Goal: Navigation & Orientation: Find specific page/section

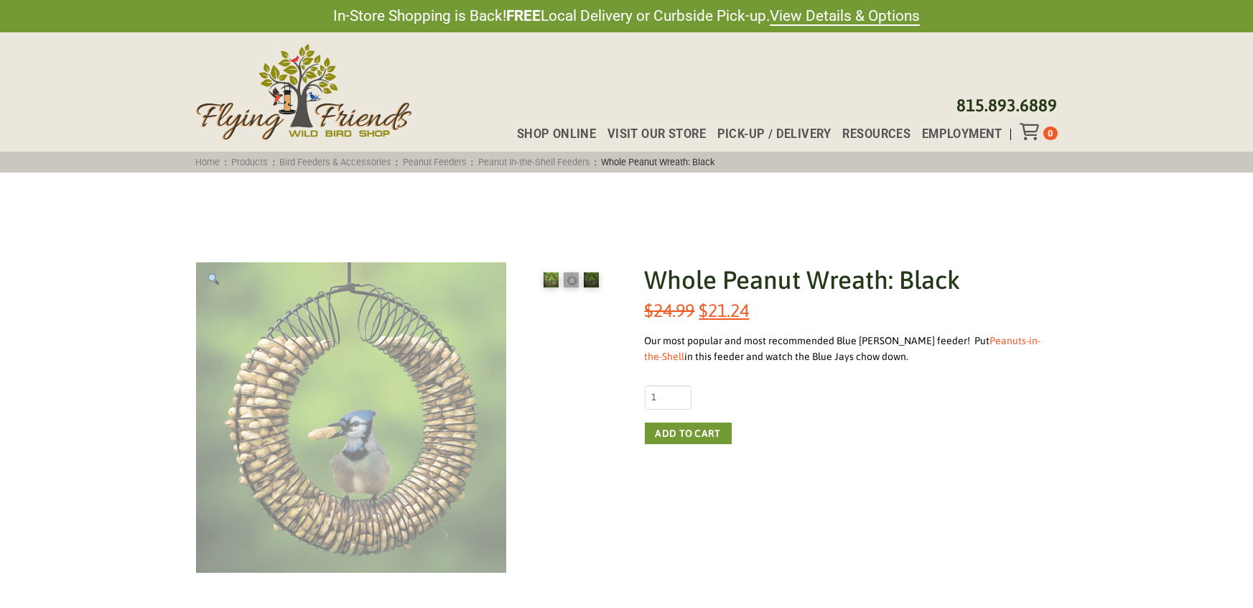
click at [376, 414] on img at bounding box center [351, 417] width 310 height 310
click at [363, 325] on img at bounding box center [351, 417] width 310 height 310
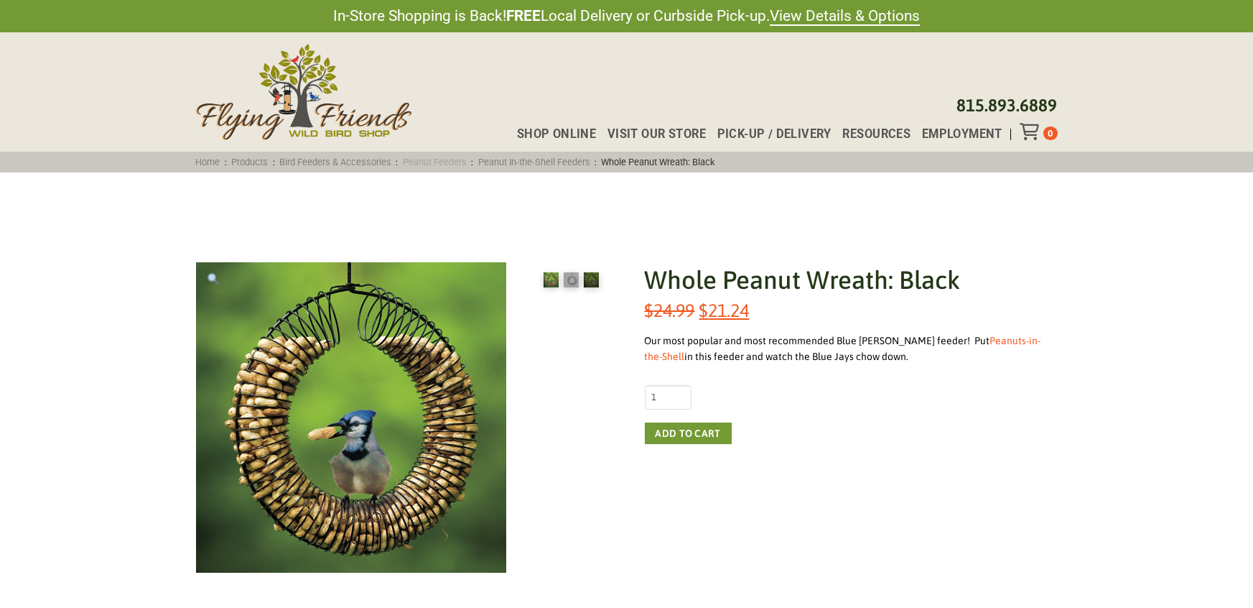
click at [451, 158] on link "Peanut Feeders" at bounding box center [434, 162] width 73 height 11
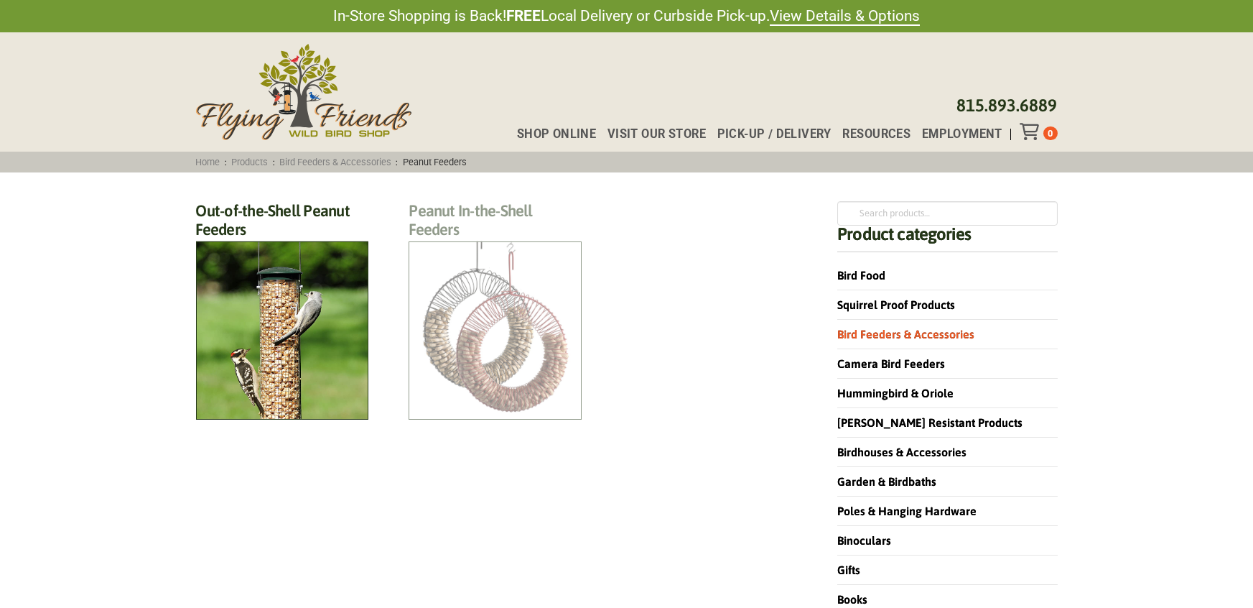
click at [501, 247] on h2 "Peanut In-the-Shell Feeders (4)" at bounding box center [495, 224] width 173 height 46
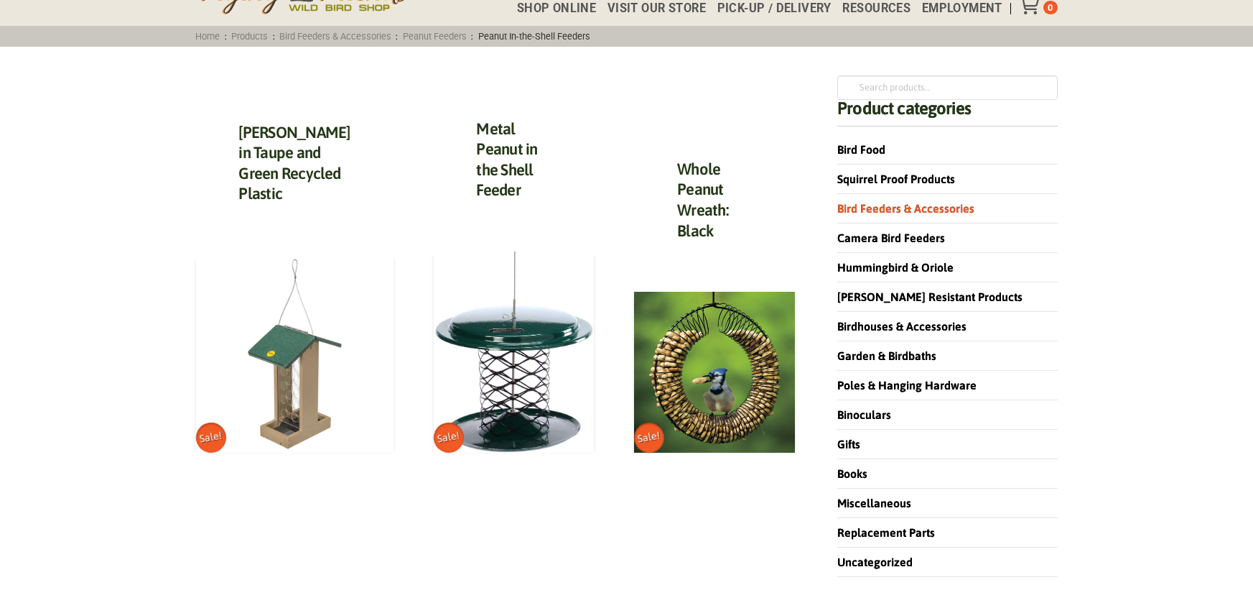
scroll to position [85, 0]
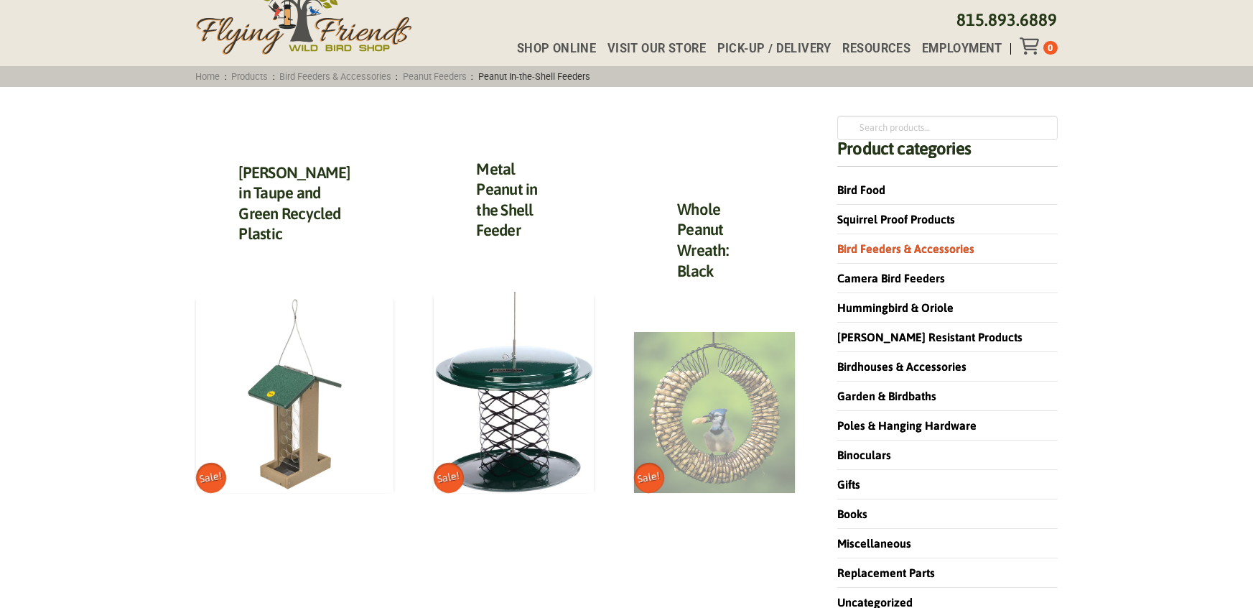
click at [684, 412] on img at bounding box center [714, 412] width 161 height 161
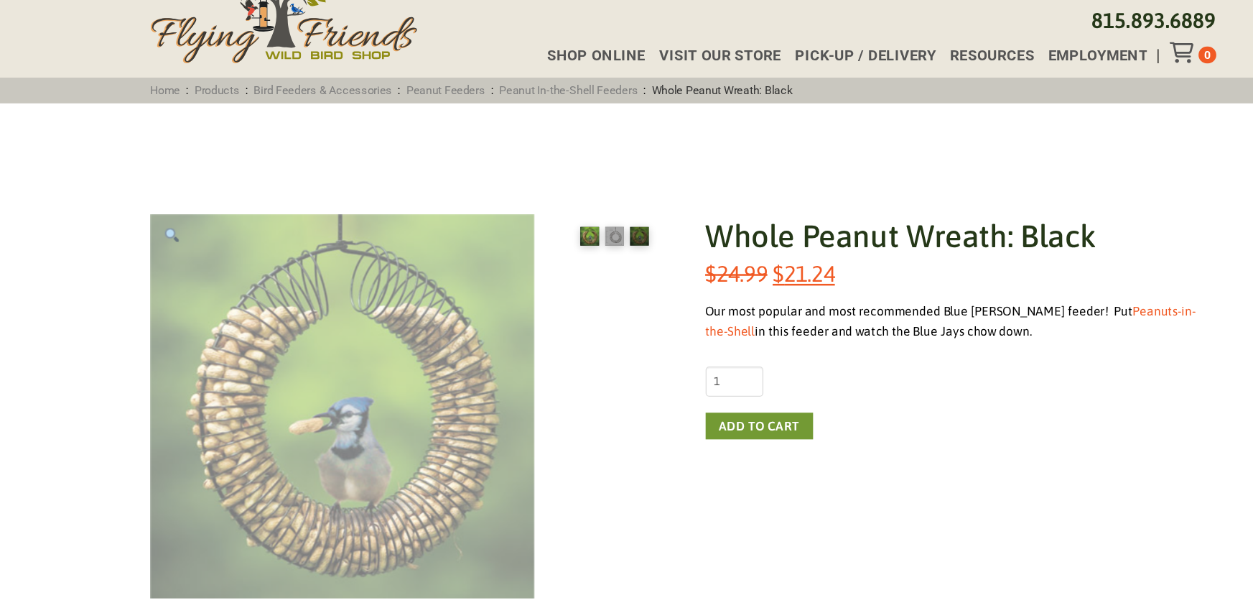
click at [387, 463] on img at bounding box center [351, 417] width 310 height 310
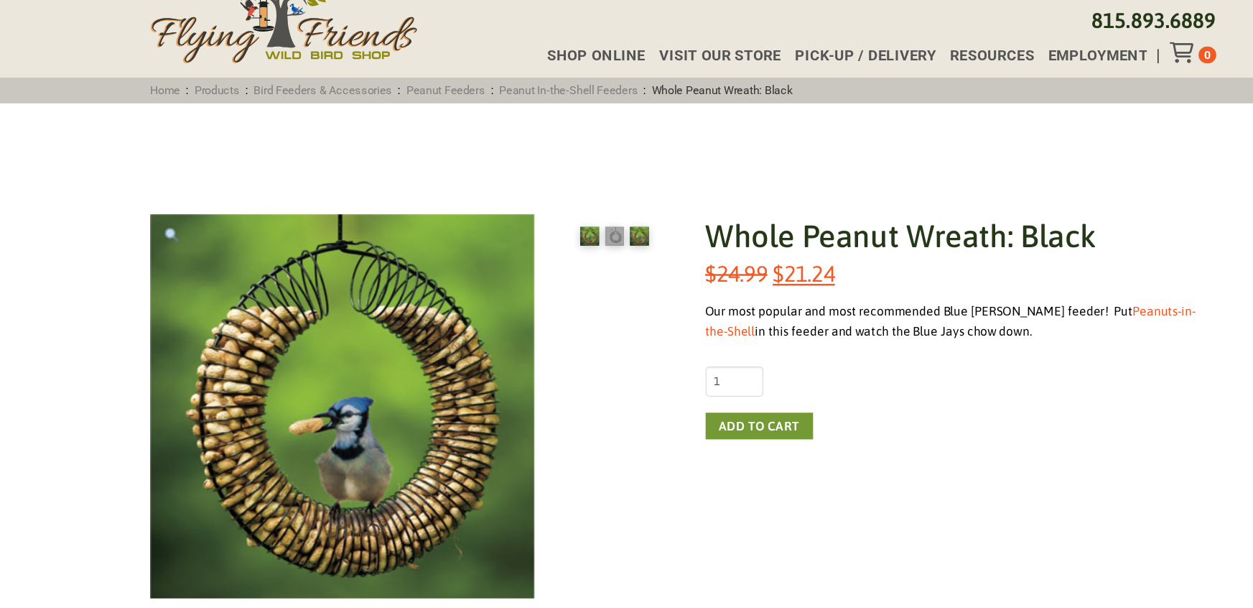
click at [589, 284] on img at bounding box center [591, 279] width 15 height 15
click at [547, 284] on img at bounding box center [551, 279] width 15 height 15
click at [565, 284] on img at bounding box center [571, 279] width 15 height 15
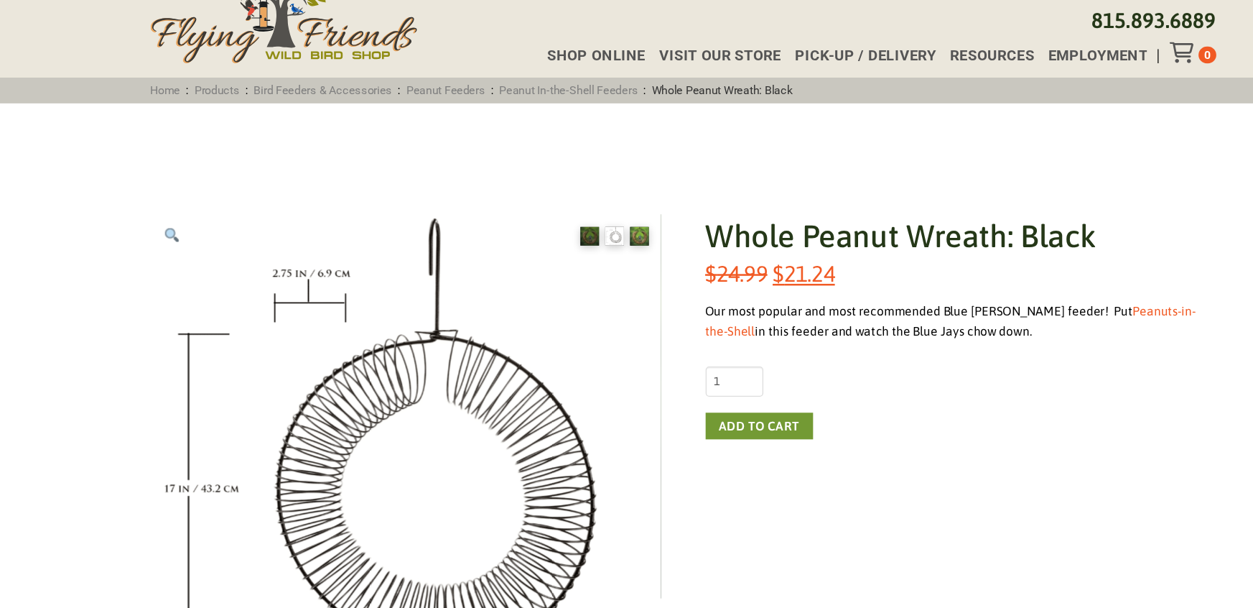
click at [585, 284] on img at bounding box center [591, 279] width 15 height 15
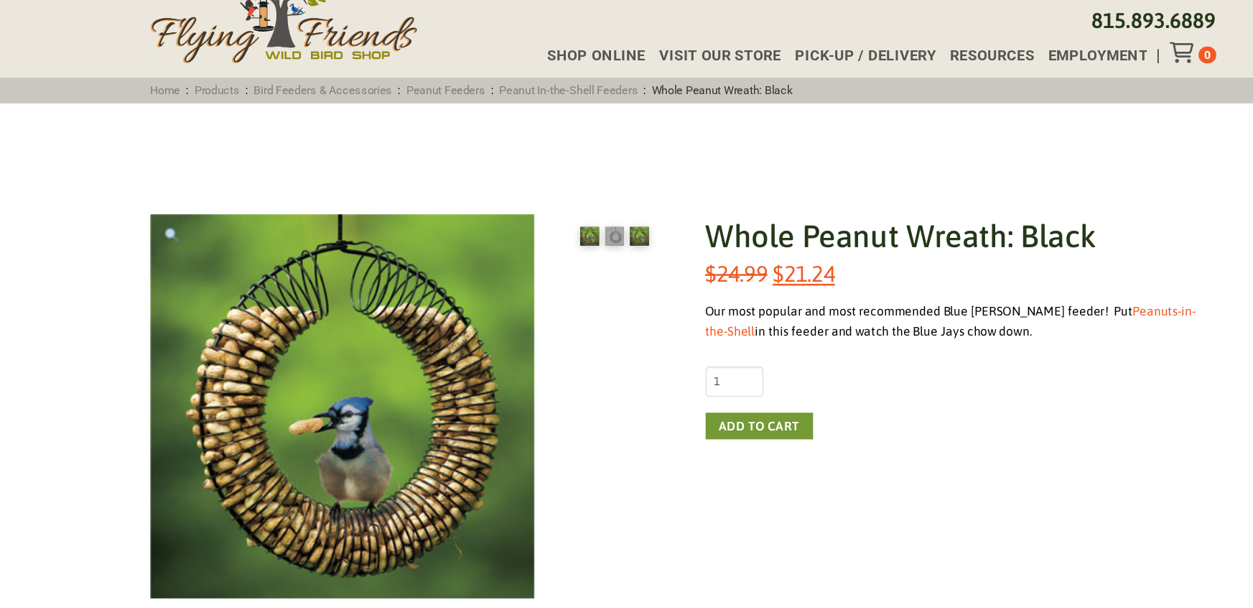
click at [547, 285] on img at bounding box center [551, 279] width 15 height 15
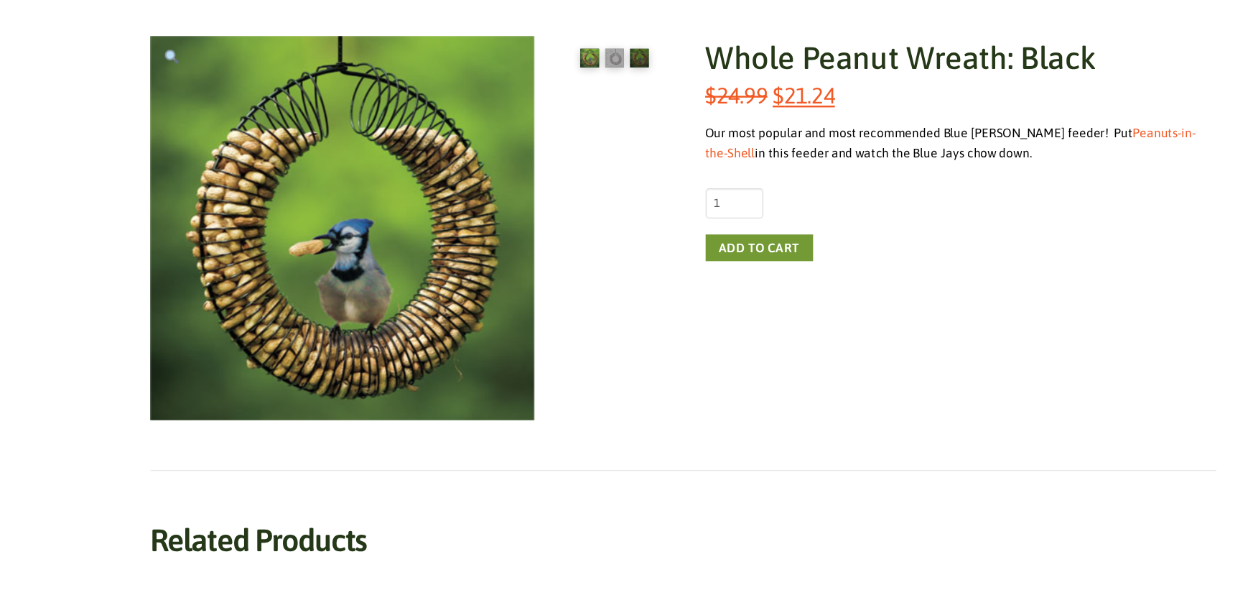
scroll to position [232, 0]
